Goal: Information Seeking & Learning: Learn about a topic

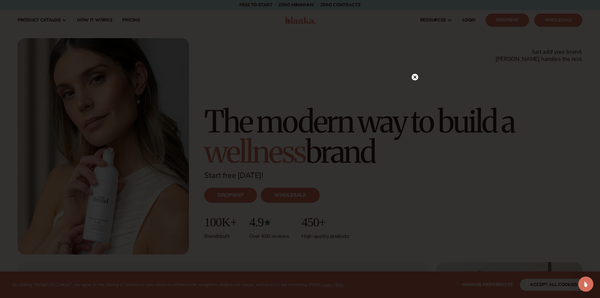
click at [417, 78] on circle at bounding box center [415, 77] width 7 height 7
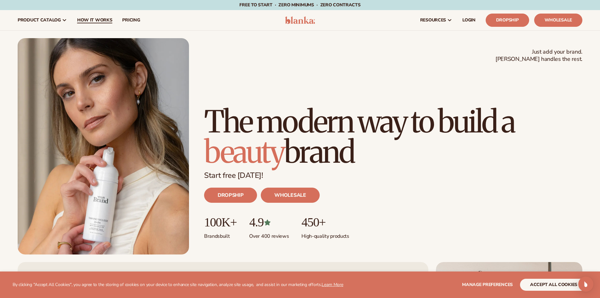
click at [99, 20] on span "How It Works" at bounding box center [94, 20] width 35 height 5
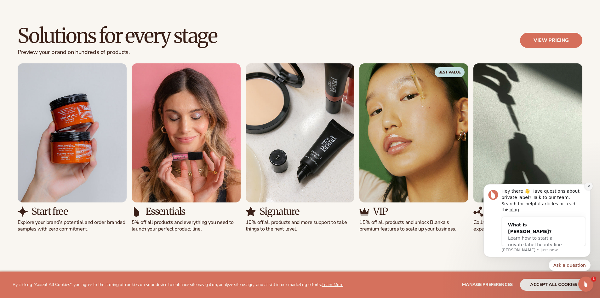
click at [590, 188] on icon "Dismiss notification" at bounding box center [588, 185] width 3 height 3
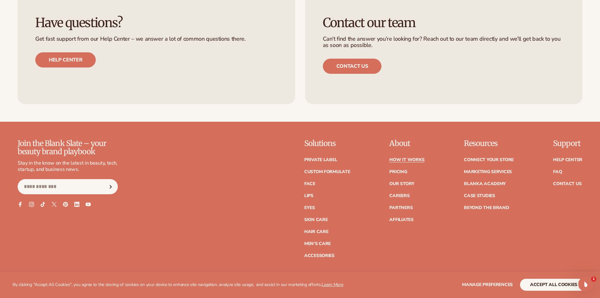
scroll to position [1701, 0]
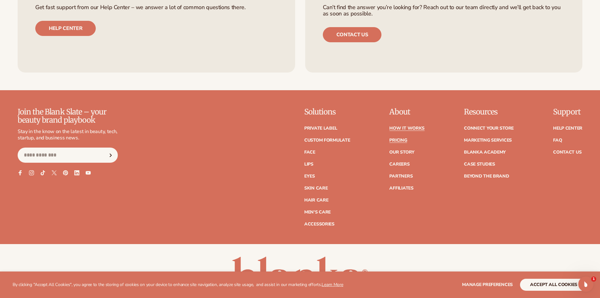
click at [396, 140] on link "Pricing" at bounding box center [398, 140] width 18 height 4
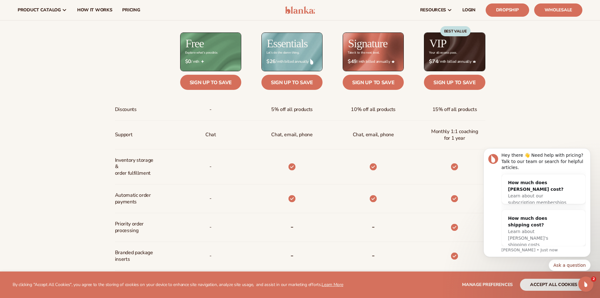
scroll to position [283, 0]
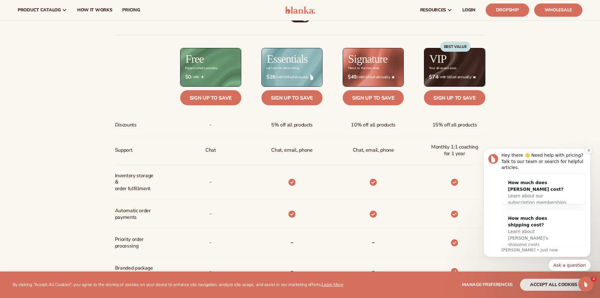
click at [590, 152] on icon "Dismiss notification" at bounding box center [588, 149] width 3 height 3
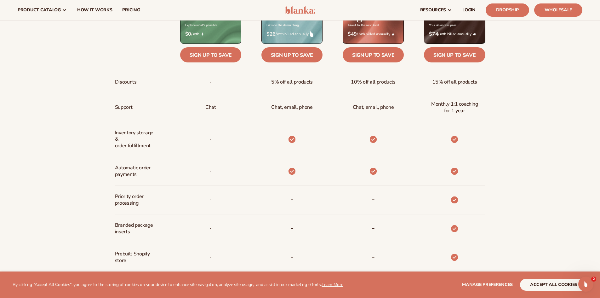
scroll to position [315, 0]
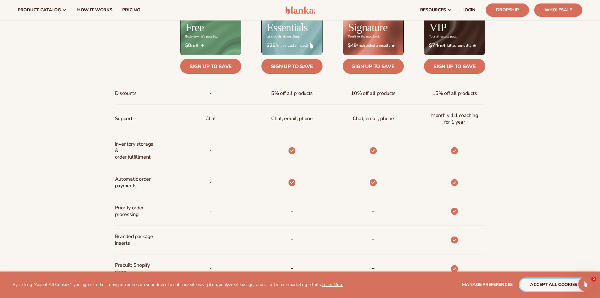
click at [556, 282] on button "accept all cookies" at bounding box center [553, 284] width 67 height 12
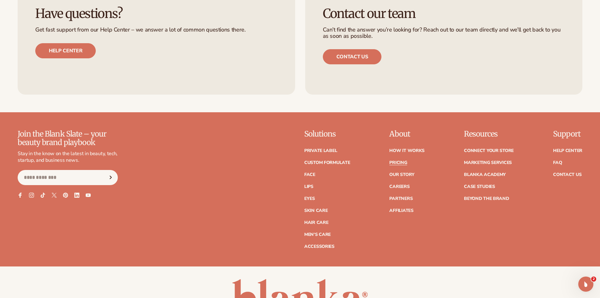
scroll to position [1417, 0]
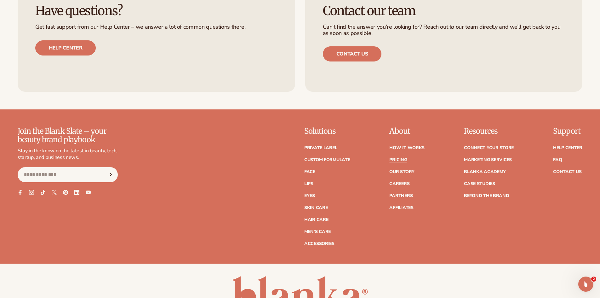
click at [394, 100] on div "Have questions? Get fast support from our Help Center – we answer a lot of comm…" at bounding box center [300, 33] width 600 height 154
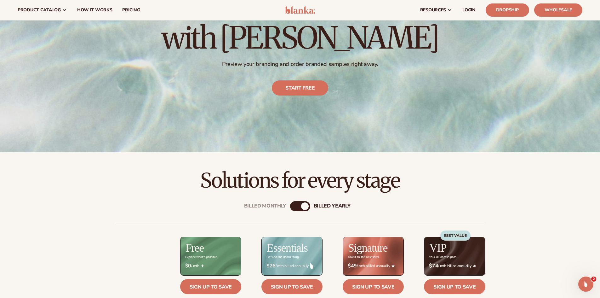
scroll to position [94, 0]
click at [511, 11] on link "Dropship" at bounding box center [507, 9] width 43 height 13
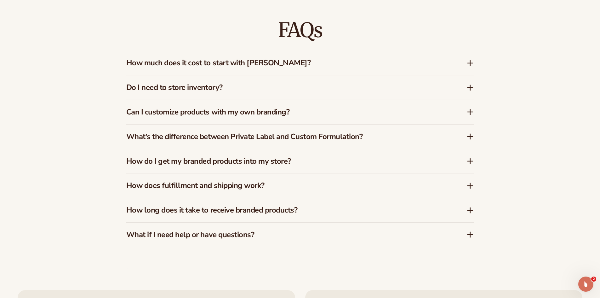
scroll to position [1102, 0]
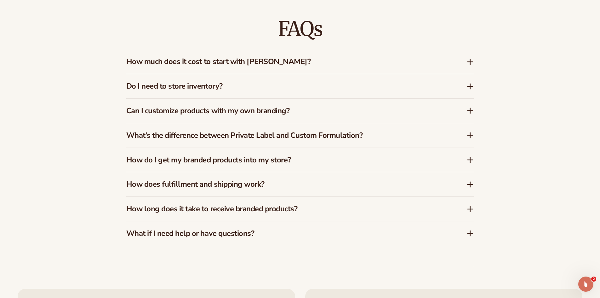
click at [468, 62] on icon at bounding box center [470, 62] width 5 height 0
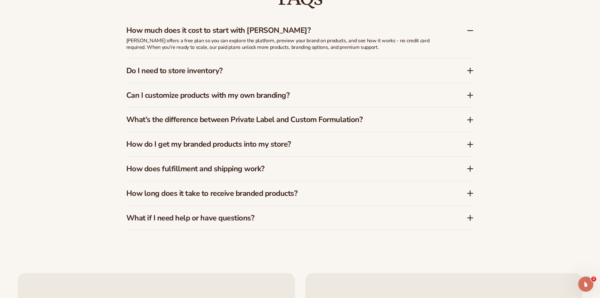
scroll to position [1134, 0]
click at [471, 95] on icon at bounding box center [470, 95] width 5 height 0
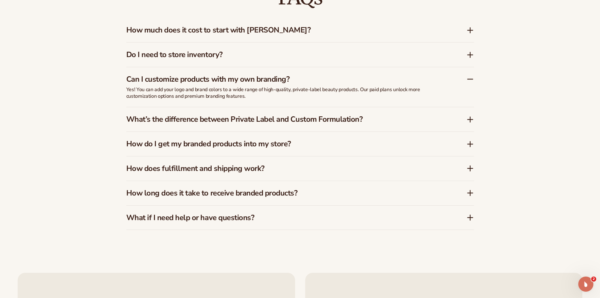
click at [472, 121] on icon at bounding box center [470, 120] width 8 height 8
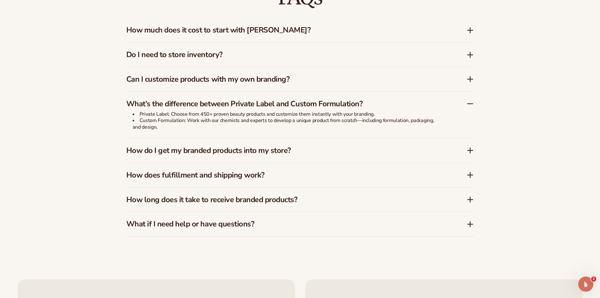
scroll to position [1165, 0]
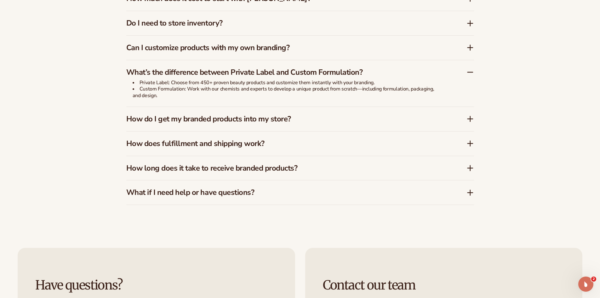
click at [469, 119] on icon at bounding box center [470, 119] width 8 height 8
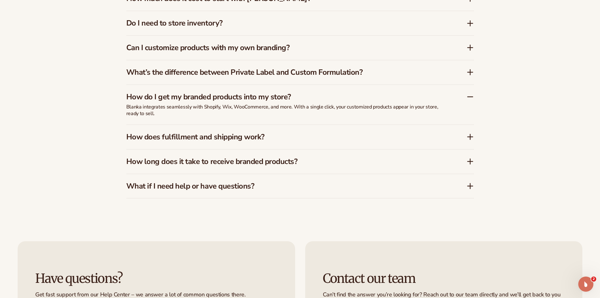
click at [470, 135] on icon at bounding box center [470, 136] width 0 height 5
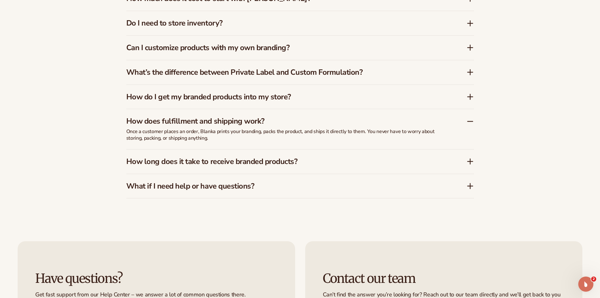
click at [471, 161] on icon at bounding box center [470, 161] width 5 height 0
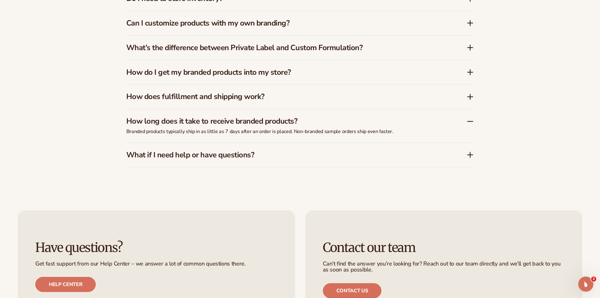
scroll to position [1197, 0]
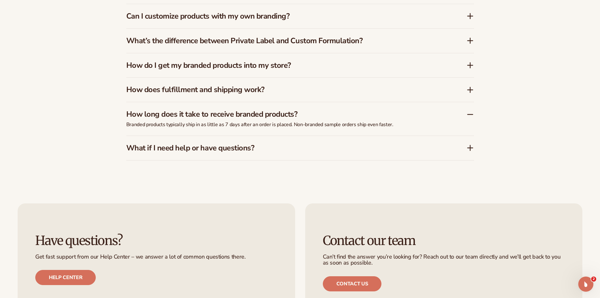
click at [470, 146] on icon at bounding box center [470, 147] width 0 height 5
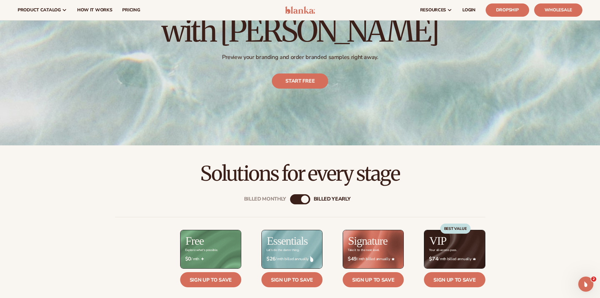
scroll to position [0, 0]
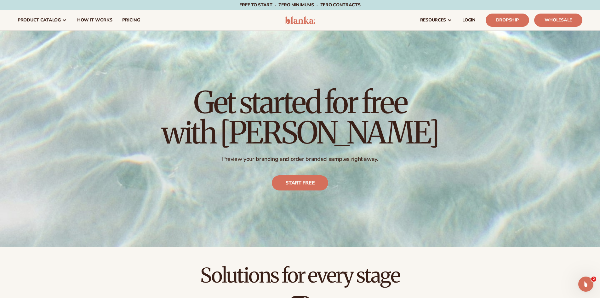
click at [452, 187] on div "Get started for free with Blanka Preview your branding and order branded sample…" at bounding box center [300, 139] width 600 height 216
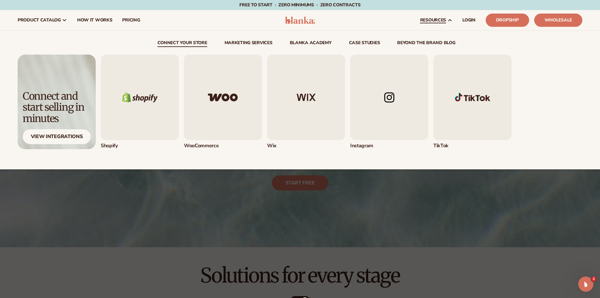
click at [219, 101] on img "2 / 5" at bounding box center [223, 96] width 78 height 85
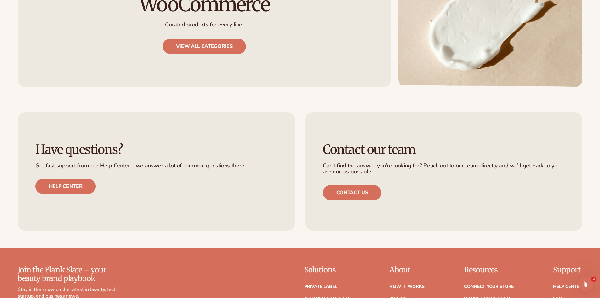
scroll to position [661, 0]
click at [192, 38] on link "View all categories" at bounding box center [205, 45] width 84 height 15
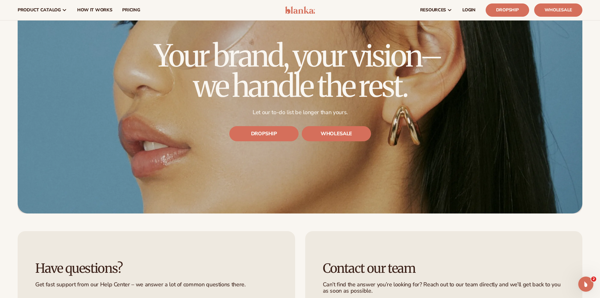
scroll to position [2142, 0]
click at [261, 131] on link "DROPSHIP" at bounding box center [263, 134] width 69 height 15
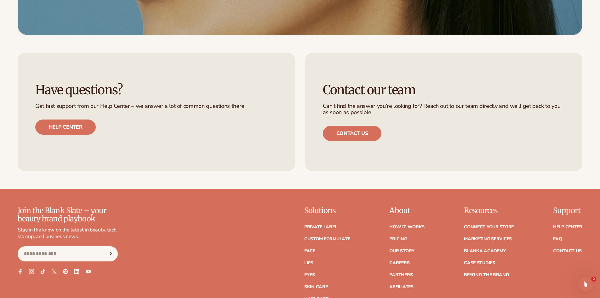
scroll to position [2331, 0]
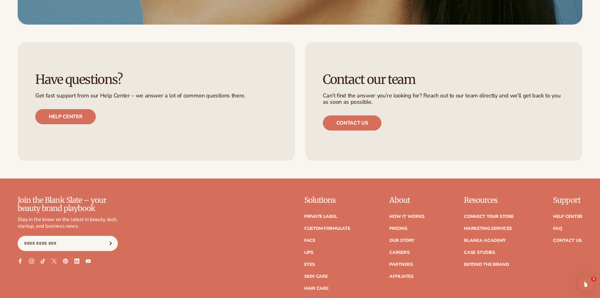
click at [64, 121] on link "Help center" at bounding box center [65, 116] width 60 height 15
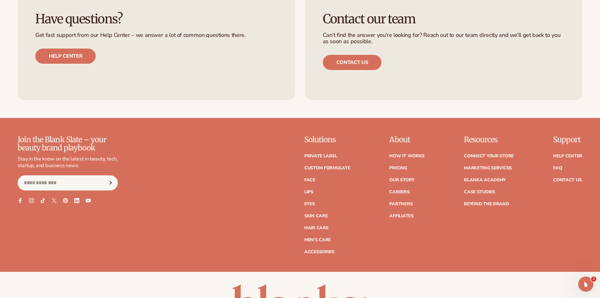
scroll to position [2394, 0]
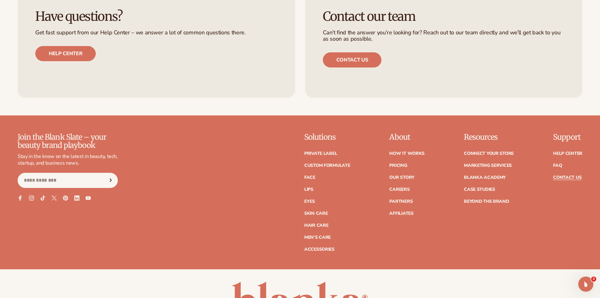
click at [575, 177] on link "Contact Us" at bounding box center [567, 177] width 28 height 4
